Goal: Register for event/course

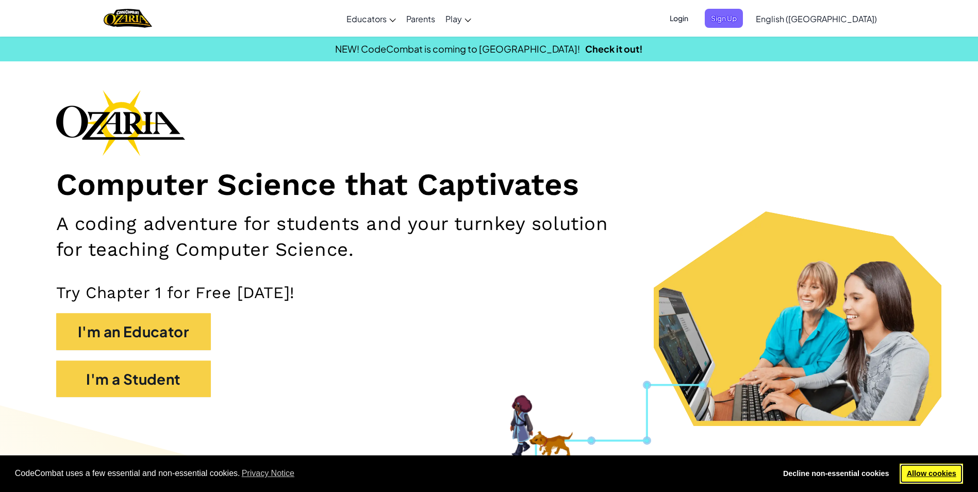
click at [950, 473] on link "Allow cookies" at bounding box center [931, 474] width 63 height 21
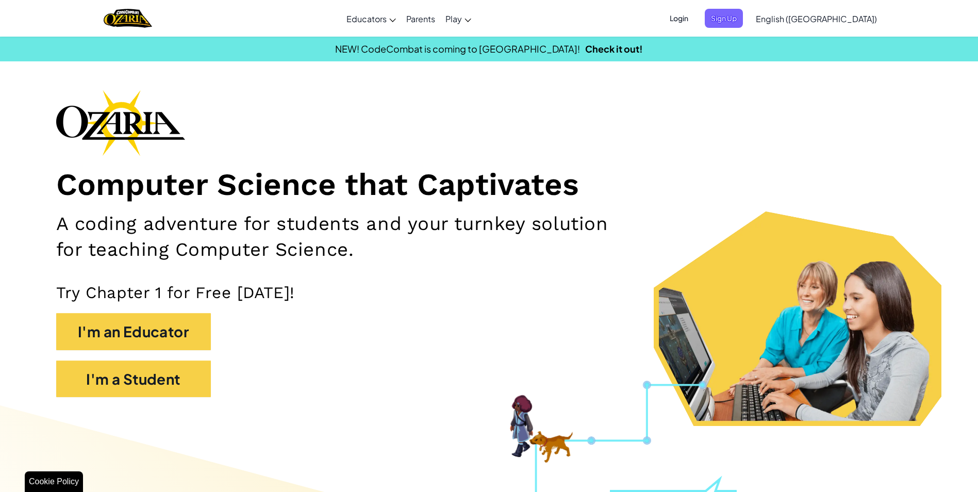
drag, startPoint x: 73, startPoint y: 479, endPoint x: 79, endPoint y: 475, distance: 7.4
click at [74, 478] on div "Cookie Policy" at bounding box center [54, 481] width 58 height 21
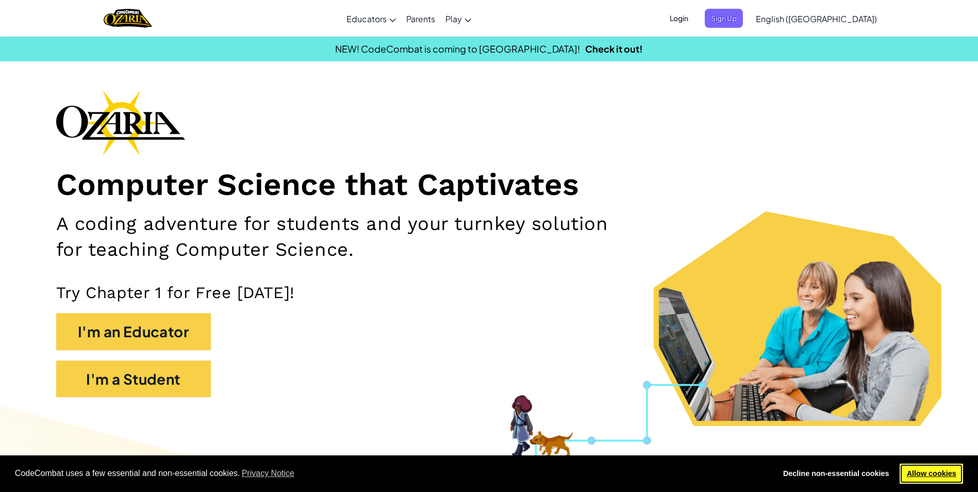
drag, startPoint x: 927, startPoint y: 468, endPoint x: 927, endPoint y: 479, distance: 10.8
click at [927, 479] on link "Allow cookies" at bounding box center [931, 474] width 63 height 21
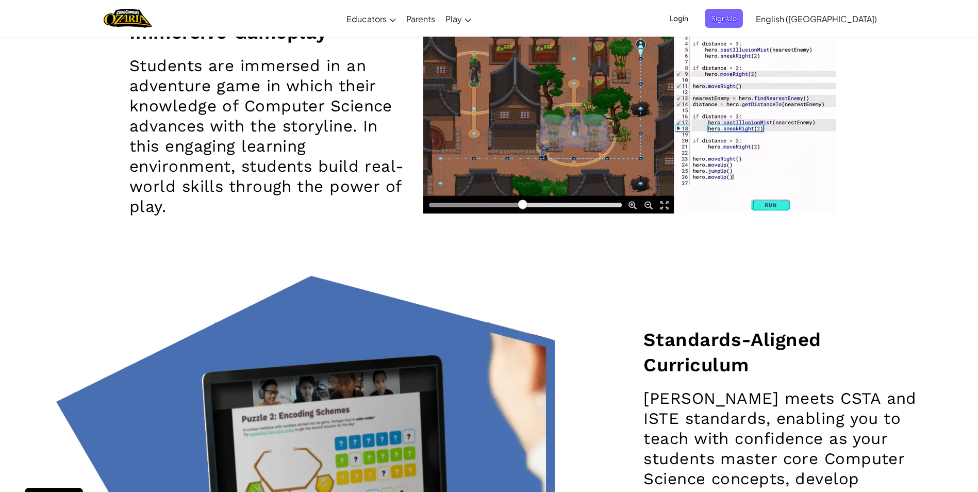
scroll to position [1753, 0]
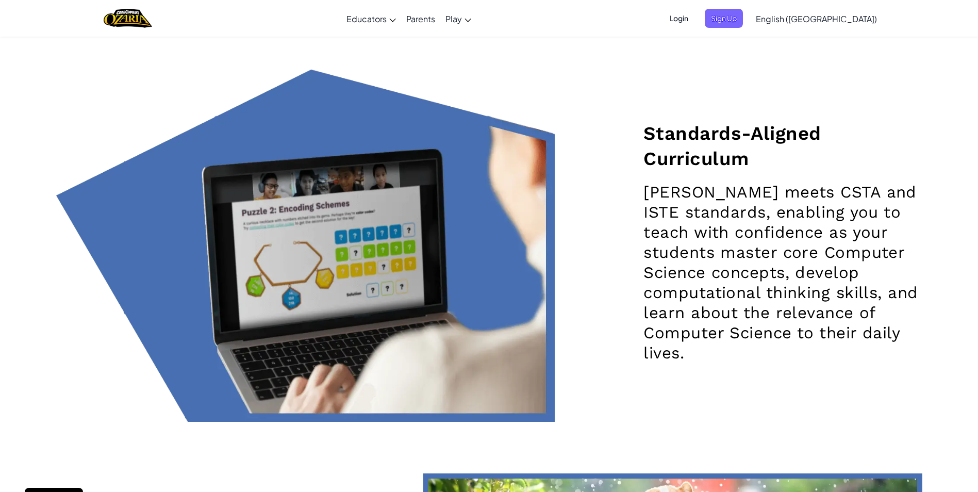
drag, startPoint x: 170, startPoint y: 481, endPoint x: 235, endPoint y: 479, distance: 65.0
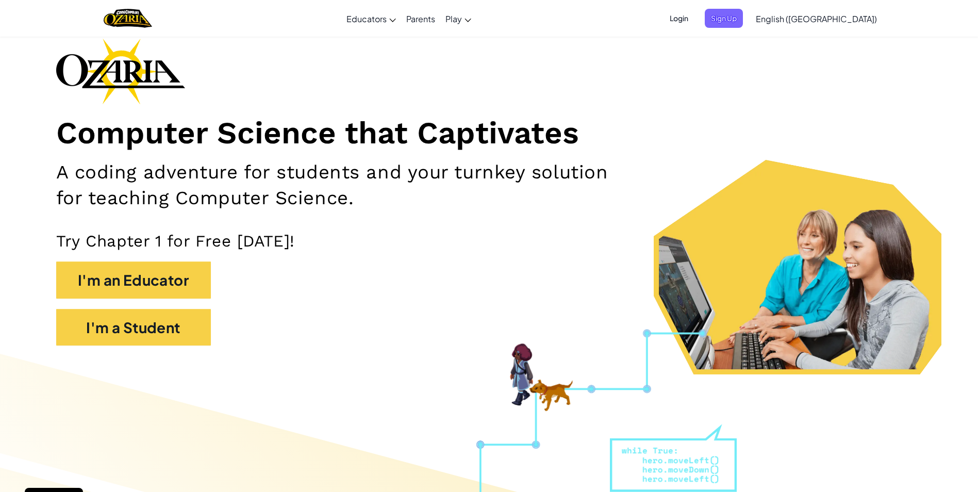
scroll to position [0, 0]
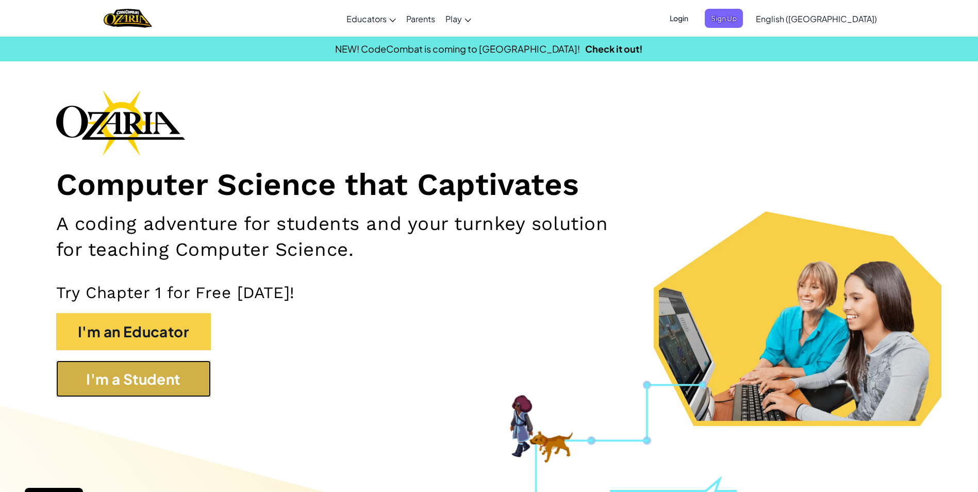
click at [126, 381] on button "I'm a Student" at bounding box center [133, 378] width 155 height 37
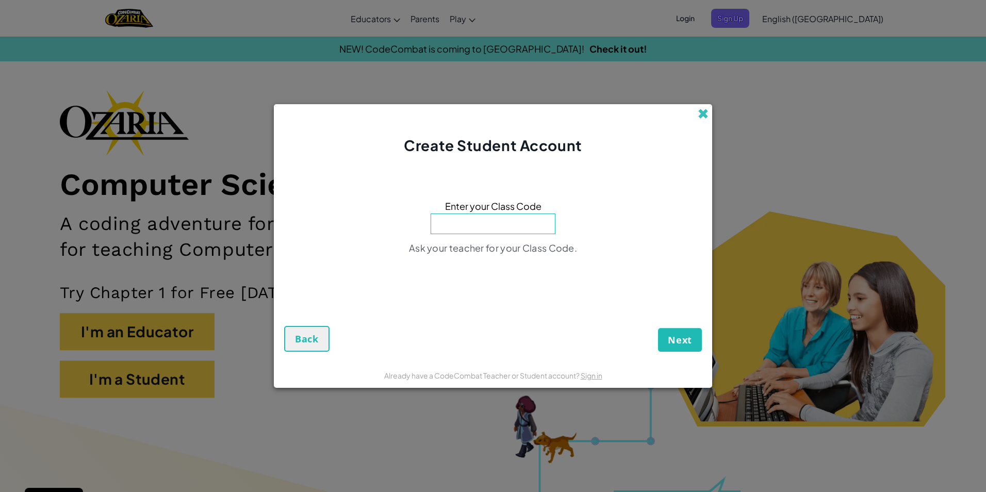
click at [698, 108] on span at bounding box center [703, 113] width 11 height 11
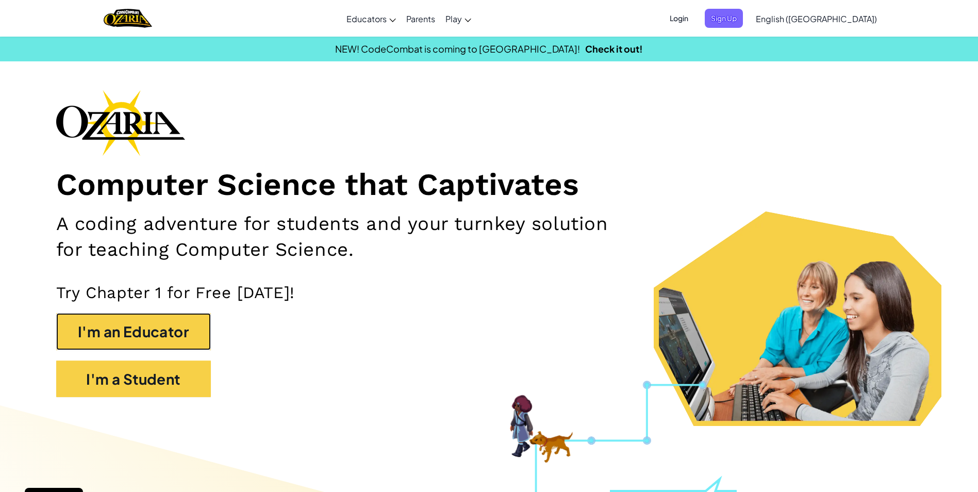
drag, startPoint x: 161, startPoint y: 325, endPoint x: 178, endPoint y: 298, distance: 32.2
click at [168, 305] on div "Computer Science that Captivates A coding adventure for students and your turnk…" at bounding box center [489, 249] width 866 height 318
click at [173, 330] on button "I'm an Educator" at bounding box center [133, 331] width 155 height 37
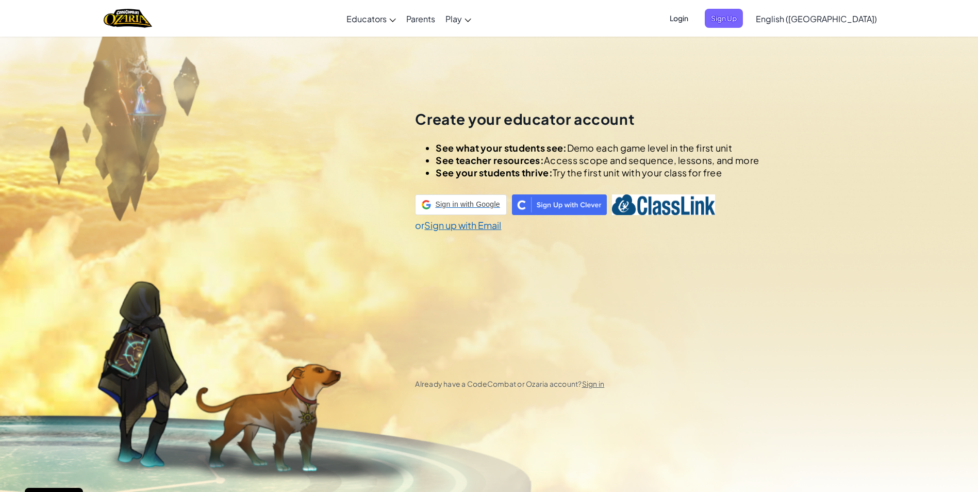
scroll to position [36, 0]
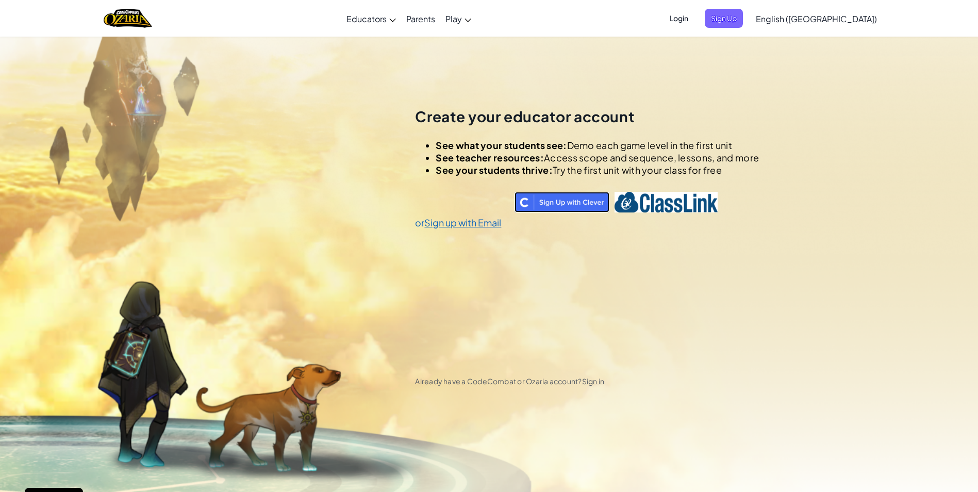
click at [589, 202] on img at bounding box center [562, 202] width 95 height 21
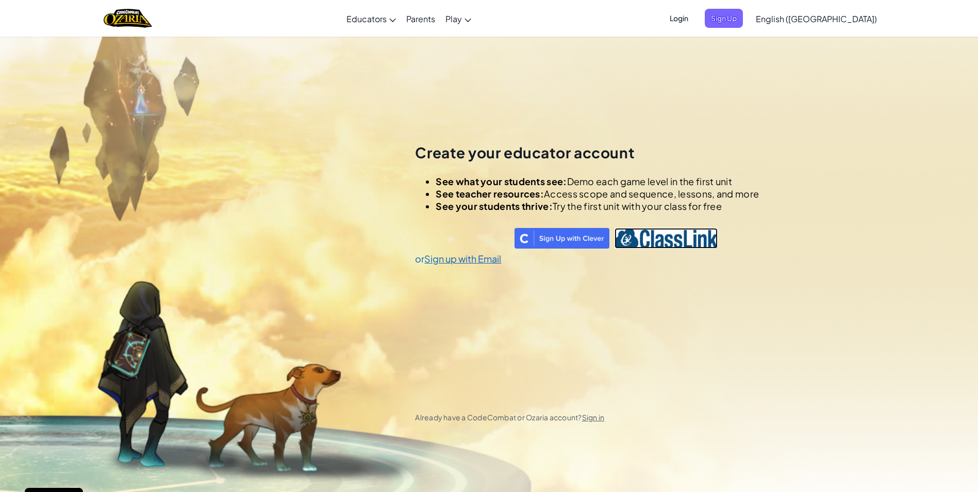
click at [643, 232] on img at bounding box center [666, 238] width 103 height 21
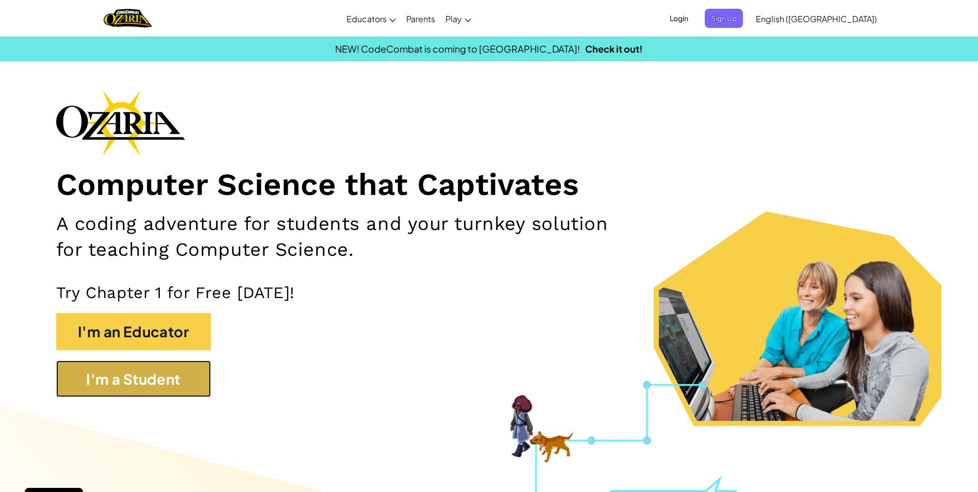
click at [175, 380] on button "I'm a Student" at bounding box center [133, 378] width 155 height 37
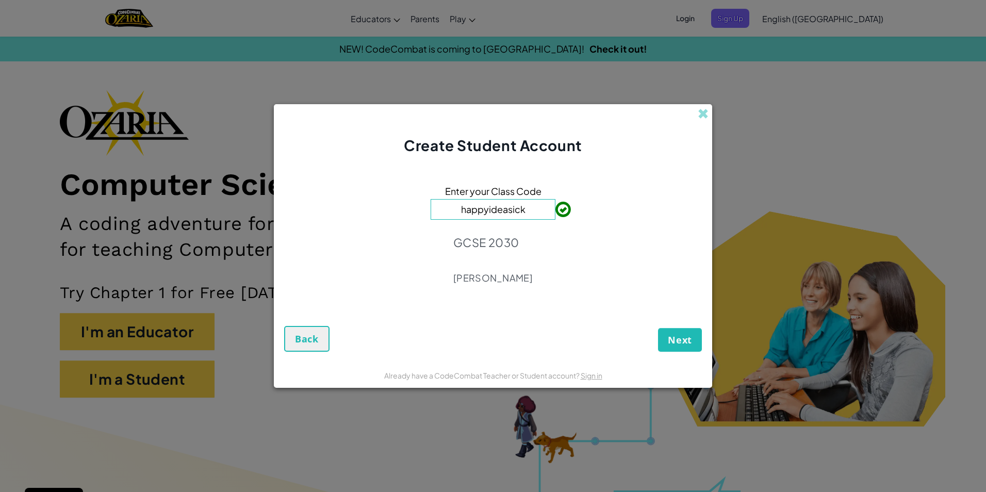
type input "happyideasick"
drag, startPoint x: 680, startPoint y: 320, endPoint x: 685, endPoint y: 342, distance: 22.7
click at [685, 342] on div "Next Back" at bounding box center [493, 329] width 418 height 43
click at [685, 342] on span "Next" at bounding box center [680, 340] width 24 height 12
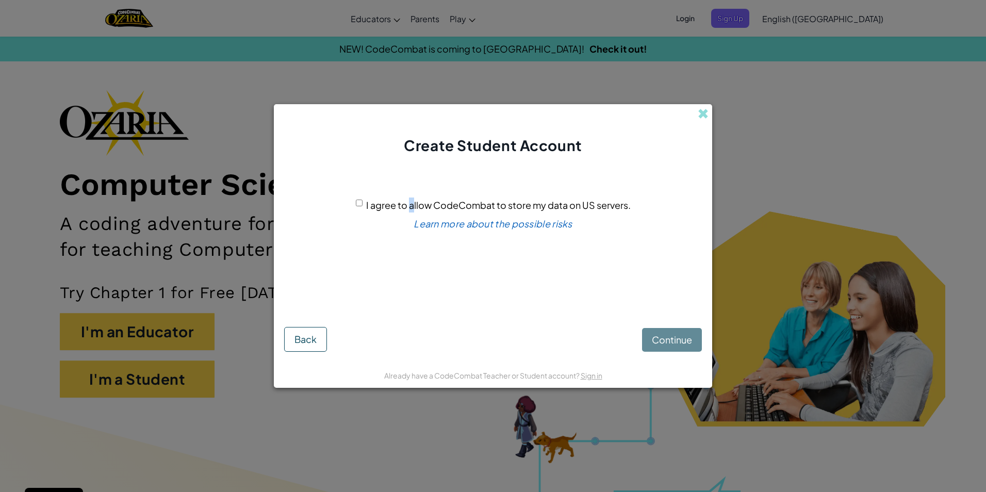
drag, startPoint x: 413, startPoint y: 163, endPoint x: 418, endPoint y: 177, distance: 14.4
click at [418, 177] on form "I agree to allow CodeCombat to store my data on US servers. Learn more about th…" at bounding box center [493, 259] width 438 height 206
click at [356, 202] on input "I agree to allow CodeCombat to store my data on US servers." at bounding box center [359, 203] width 7 height 7
checkbox input "true"
click at [658, 340] on span "Continue" at bounding box center [672, 340] width 40 height 12
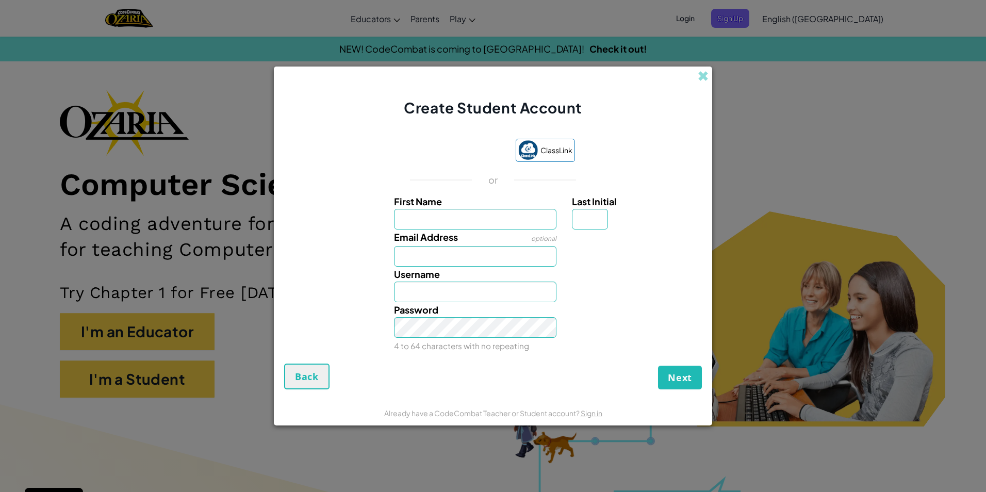
click at [105, 187] on div "Create Student Account ClassLink or First Name Last Initial Email Address optio…" at bounding box center [493, 246] width 986 height 492
click at [584, 260] on div "Email Address optional" at bounding box center [493, 247] width 428 height 37
drag, startPoint x: 0, startPoint y: 240, endPoint x: 96, endPoint y: 251, distance: 97.0
click at [96, 251] on div "Create Student Account ClassLink or First Name Last Initial Email Address optio…" at bounding box center [493, 246] width 986 height 492
drag, startPoint x: 96, startPoint y: 251, endPoint x: 118, endPoint y: 367, distance: 118.0
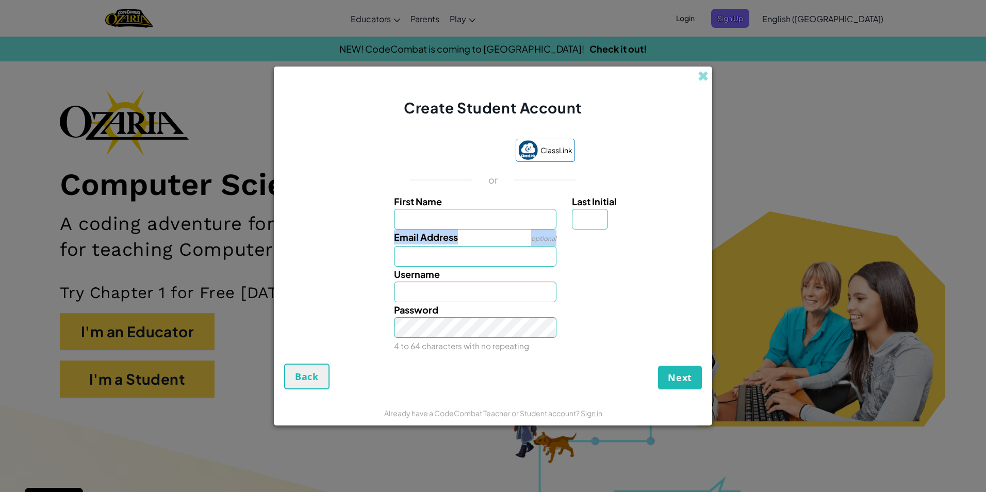
click at [118, 367] on div "Create Student Account ClassLink or First Name Last Initial Email Address optio…" at bounding box center [493, 246] width 986 height 492
click at [687, 254] on div "Email Address optional" at bounding box center [493, 247] width 428 height 37
click at [540, 221] on input "First Name" at bounding box center [475, 219] width 163 height 21
type input "7wolliecooper"
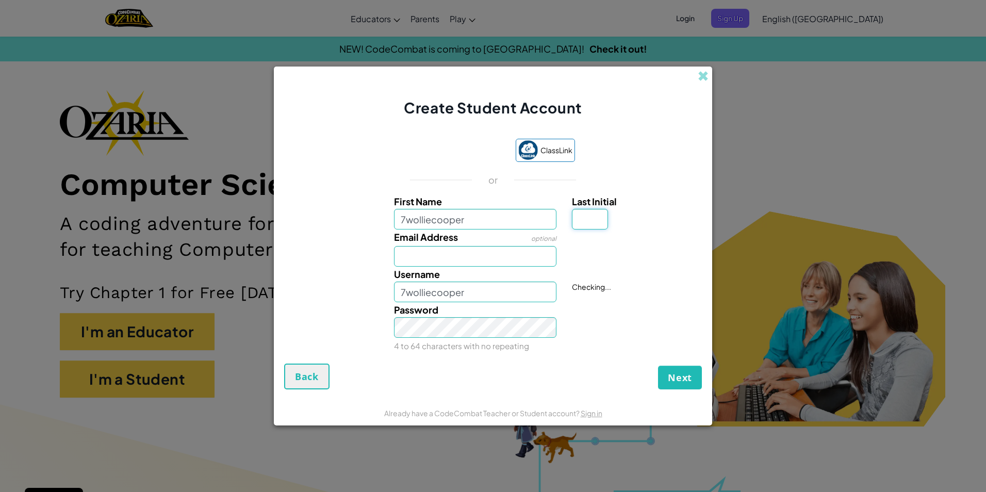
click at [585, 226] on input "Last Initial" at bounding box center [590, 219] width 36 height 21
type input "c"
type input "7wolliecooperC"
click at [479, 259] on input "Email Address" at bounding box center [475, 256] width 163 height 21
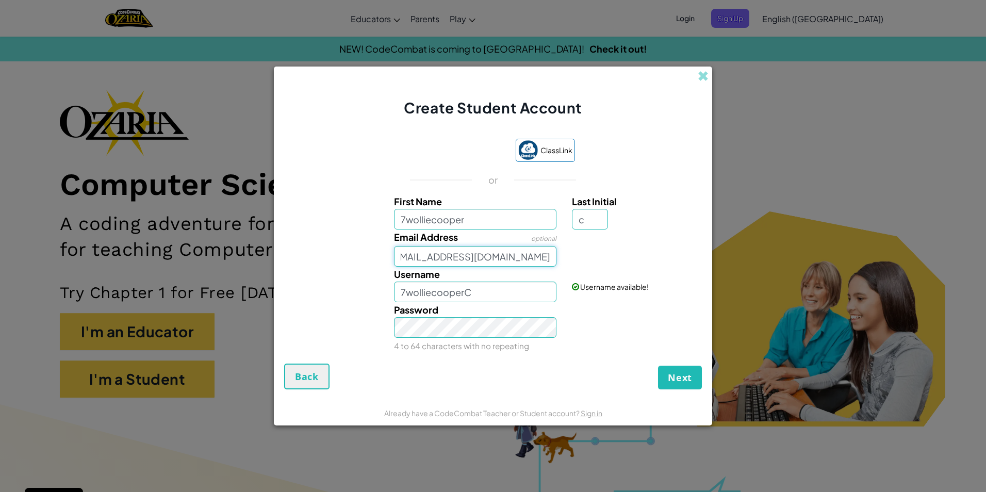
type input "25OCOOPER@brgs.staracademies.org"
click at [676, 381] on span "Next" at bounding box center [680, 377] width 24 height 12
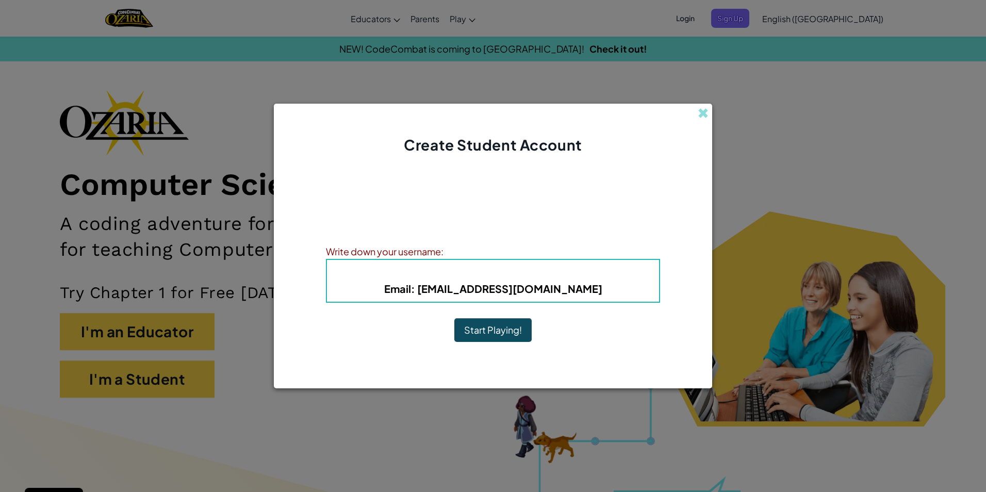
click at [491, 328] on button "Start Playing!" at bounding box center [492, 330] width 77 height 24
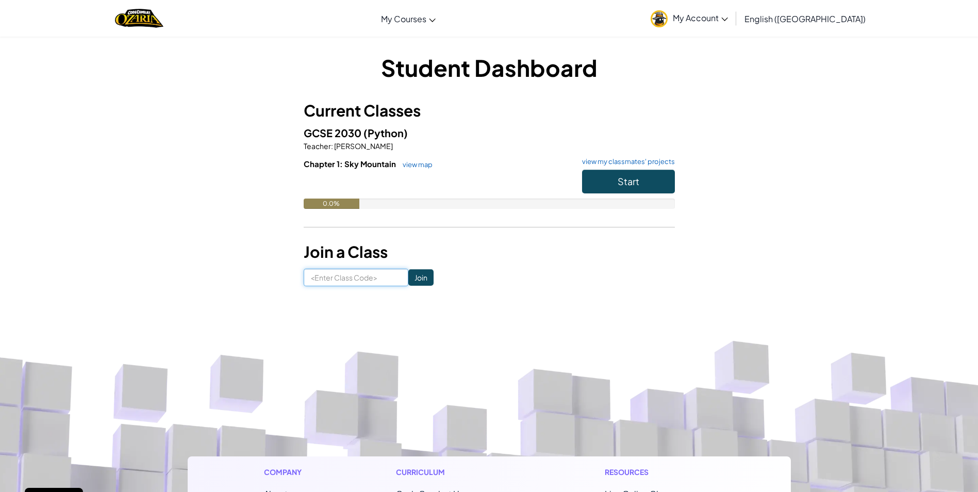
drag, startPoint x: 350, startPoint y: 276, endPoint x: 346, endPoint y: 258, distance: 17.9
click at [352, 275] on input at bounding box center [356, 278] width 105 height 18
type input "happyideasick"
click at [414, 273] on input "Join" at bounding box center [420, 277] width 25 height 16
click at [412, 273] on input "Join" at bounding box center [420, 277] width 25 height 16
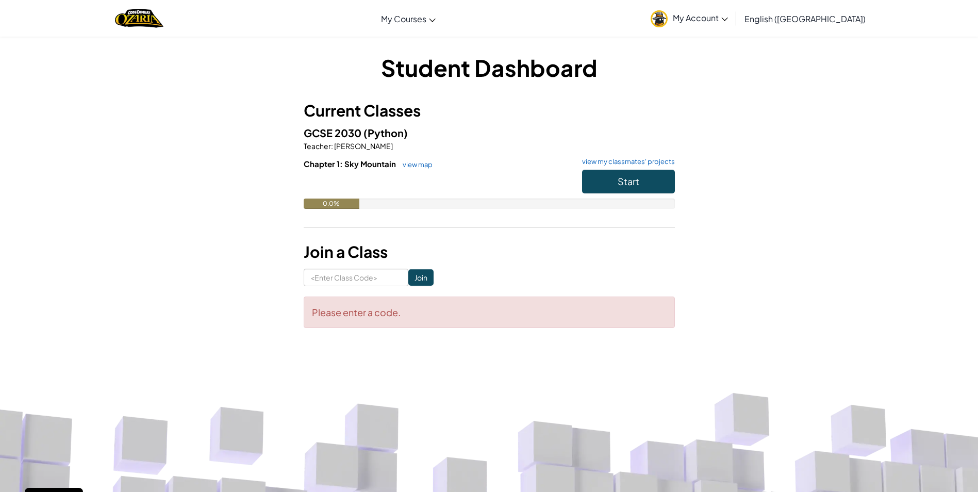
click at [491, 287] on form "Join Please enter a code." at bounding box center [489, 298] width 371 height 59
click at [728, 18] on icon at bounding box center [724, 20] width 7 height 4
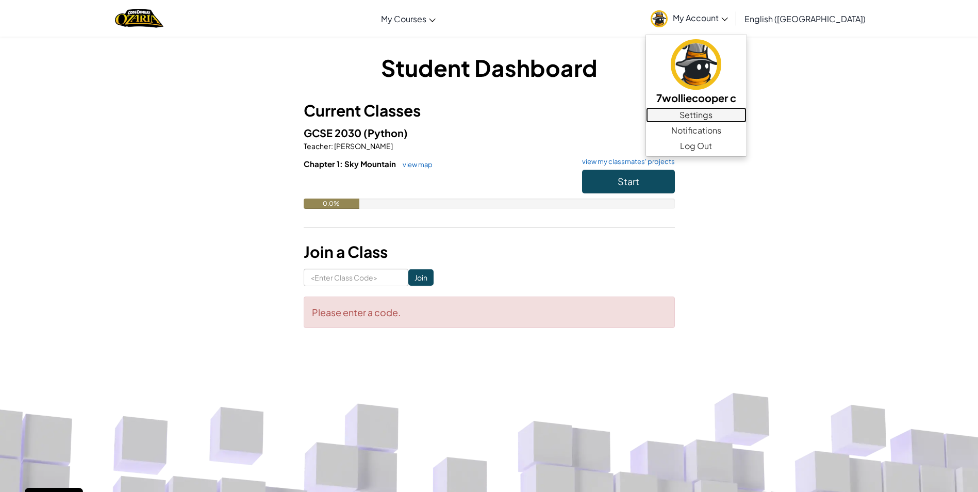
click at [747, 109] on link "Settings" at bounding box center [696, 114] width 101 height 15
